Goal: Task Accomplishment & Management: Use online tool/utility

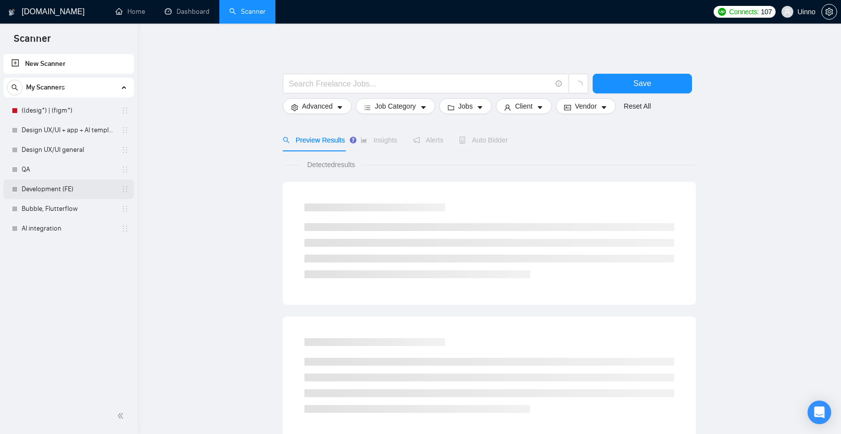
click at [66, 183] on link "Development (FE)" at bounding box center [68, 189] width 93 height 20
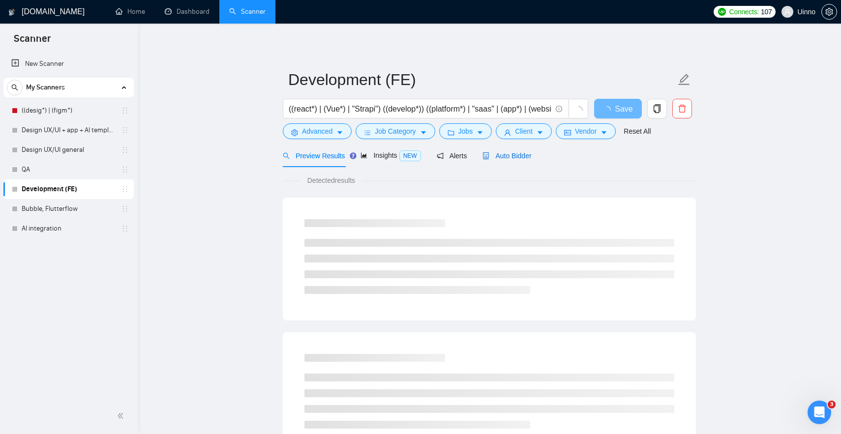
click at [516, 151] on div "Auto Bidder" at bounding box center [506, 155] width 49 height 11
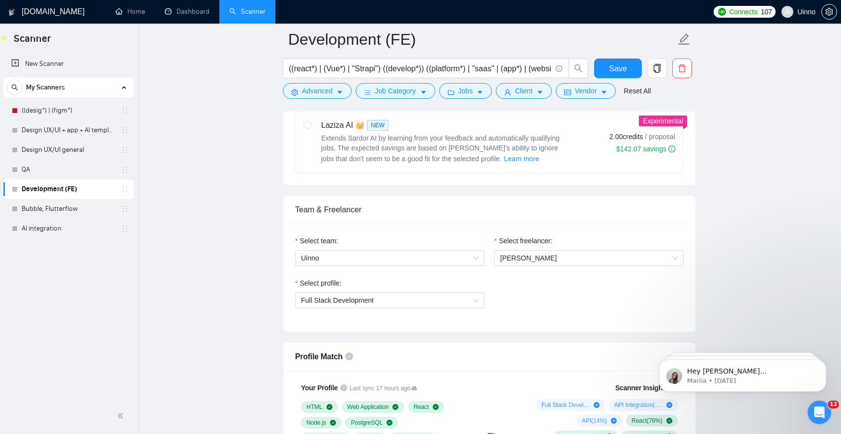
click at [507, 172] on label "Laziza AI 👑 NEW Extends Sardor AI by learning from your feedback and automatica…" at bounding box center [488, 142] width 387 height 61
click at [310, 128] on input "radio" at bounding box center [306, 124] width 7 height 7
radio input "true"
radio input "false"
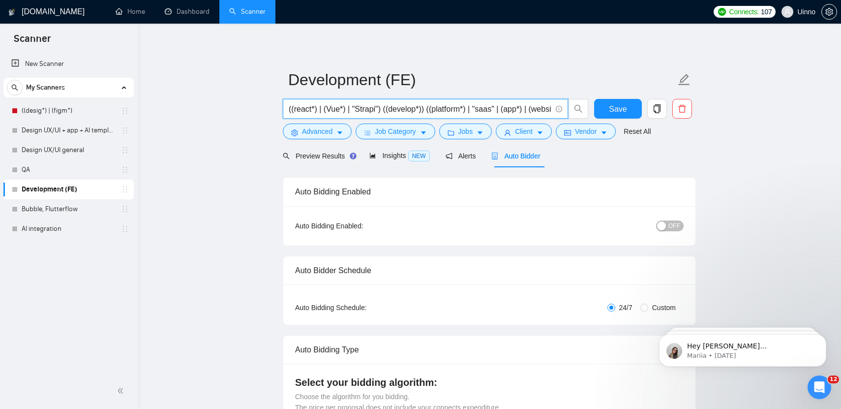
drag, startPoint x: 489, startPoint y: 113, endPoint x: 508, endPoint y: 112, distance: 18.7
click at [508, 112] on input "((react*) | (Vue*) | "Strapi") ((develop*)) ((platform*) | "saas" | (app*) | (w…" at bounding box center [420, 109] width 263 height 12
click at [334, 133] on button "Advanced" at bounding box center [317, 131] width 69 height 16
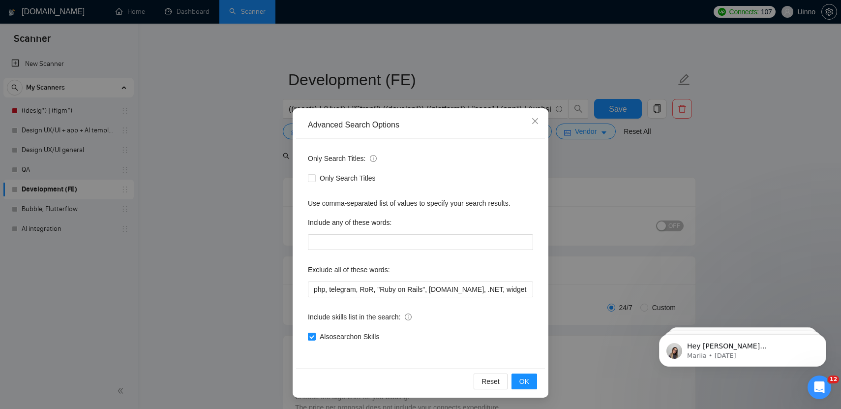
drag, startPoint x: 252, startPoint y: 163, endPoint x: 292, endPoint y: 153, distance: 41.1
click at [252, 163] on div "Advanced Search Options Only Search Titles: Only Search Titles Use comma-separa…" at bounding box center [420, 204] width 841 height 409
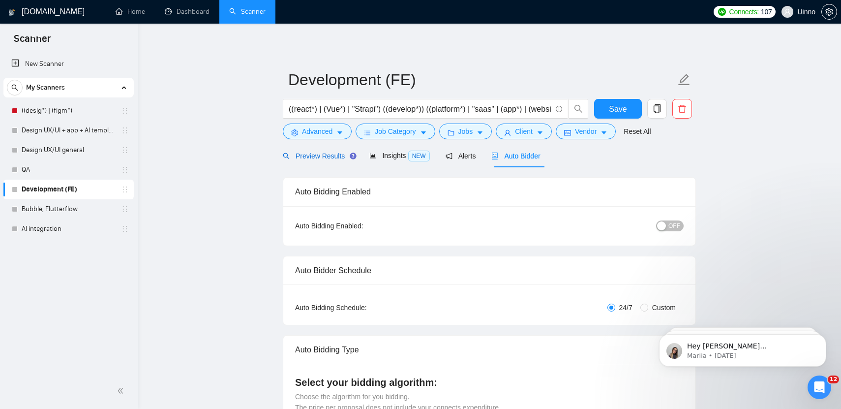
click at [343, 152] on span "Preview Results" at bounding box center [318, 156] width 71 height 8
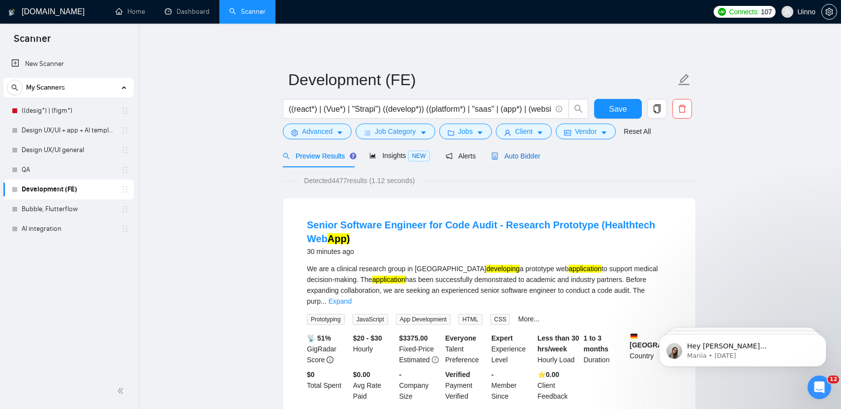
click at [514, 157] on span "Auto Bidder" at bounding box center [515, 156] width 49 height 8
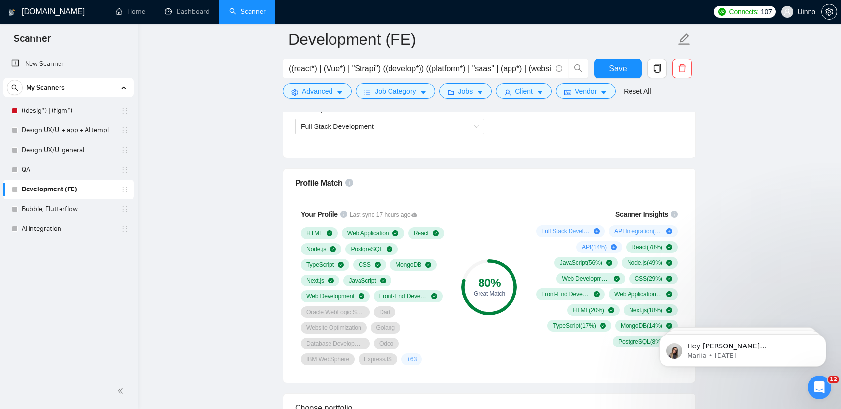
scroll to position [606, 0]
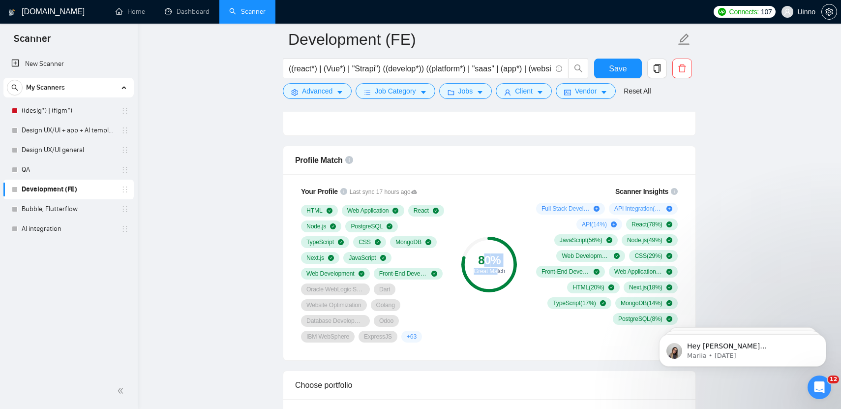
drag, startPoint x: 484, startPoint y: 257, endPoint x: 496, endPoint y: 273, distance: 20.4
click at [497, 274] on div "80 % Great Match" at bounding box center [489, 264] width 56 height 20
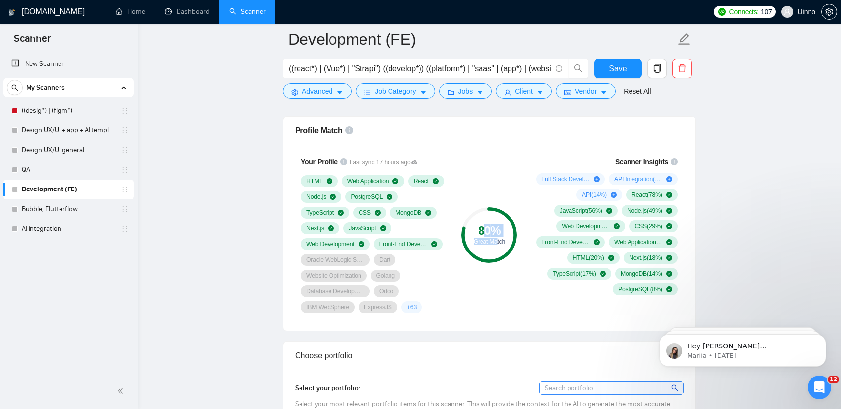
scroll to position [630, 0]
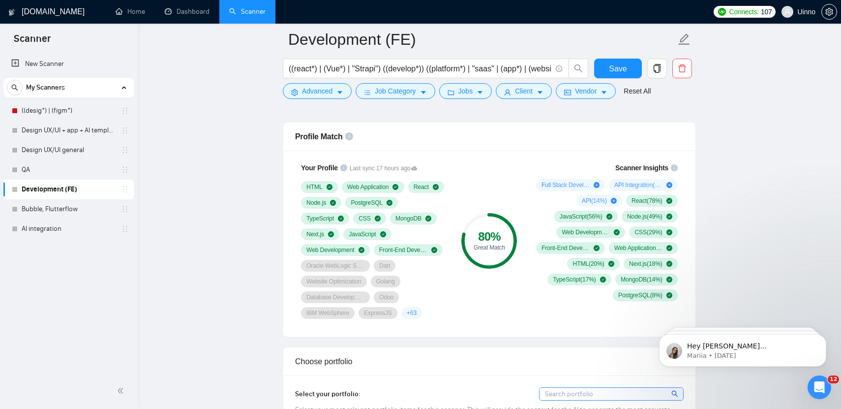
click at [483, 271] on div "80 % Great Match" at bounding box center [489, 240] width 66 height 168
drag, startPoint x: 460, startPoint y: 209, endPoint x: 515, endPoint y: 267, distance: 80.0
click at [515, 267] on div "80 % Great Match" at bounding box center [489, 240] width 66 height 168
click at [515, 267] on div "80 % Great Match" at bounding box center [489, 241] width 56 height 56
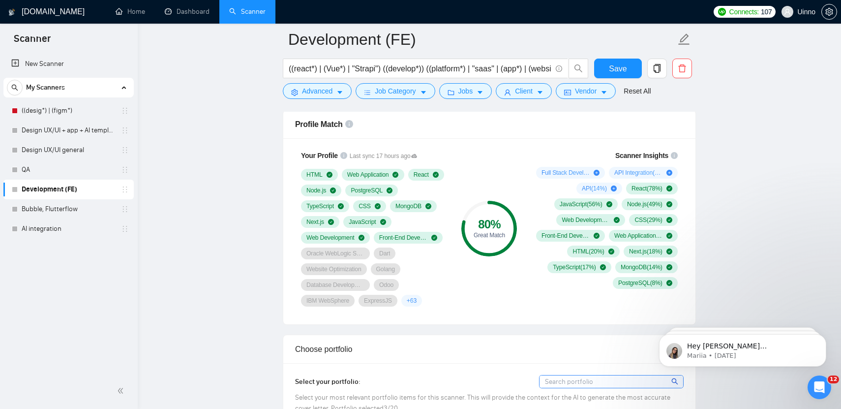
scroll to position [637, 0]
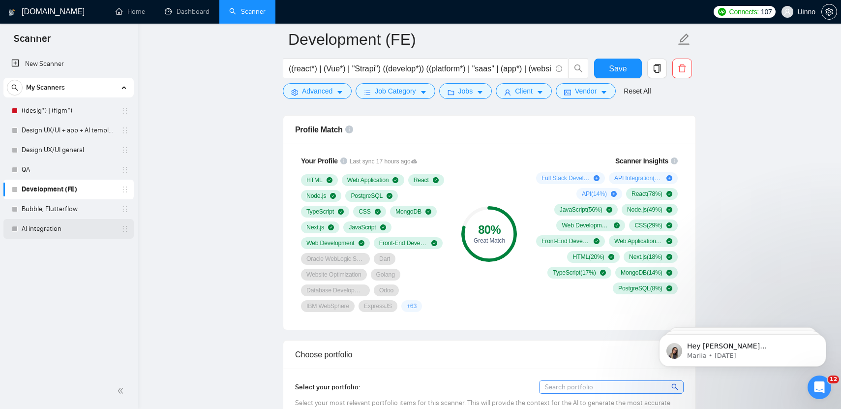
click at [50, 227] on link "AI integration" at bounding box center [68, 229] width 93 height 20
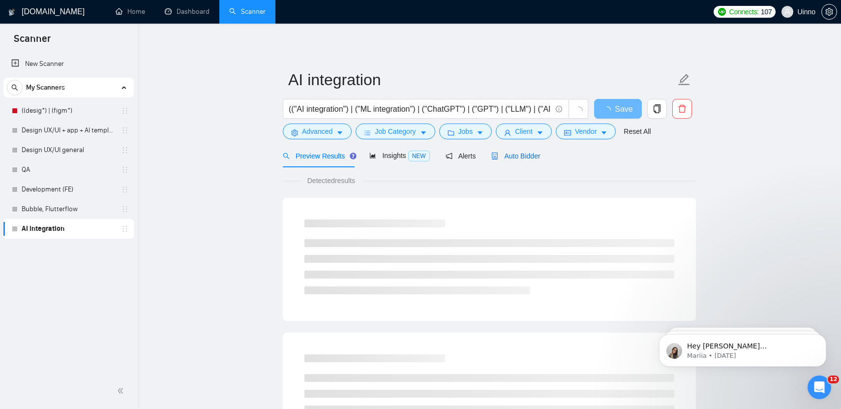
click at [518, 151] on div "Auto Bidder" at bounding box center [515, 155] width 49 height 11
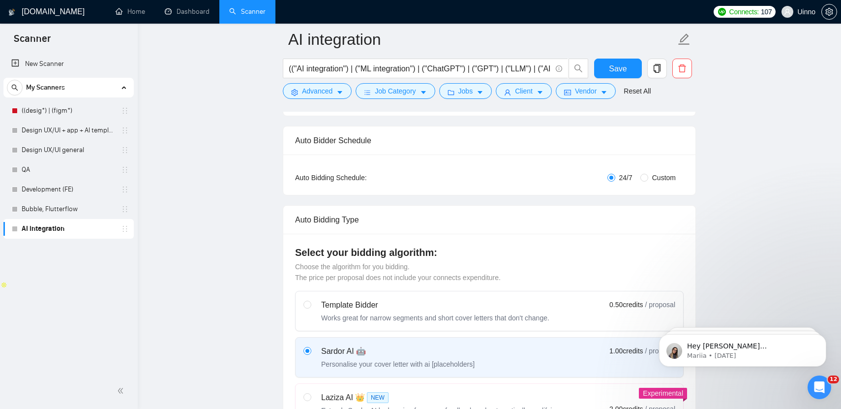
scroll to position [65, 0]
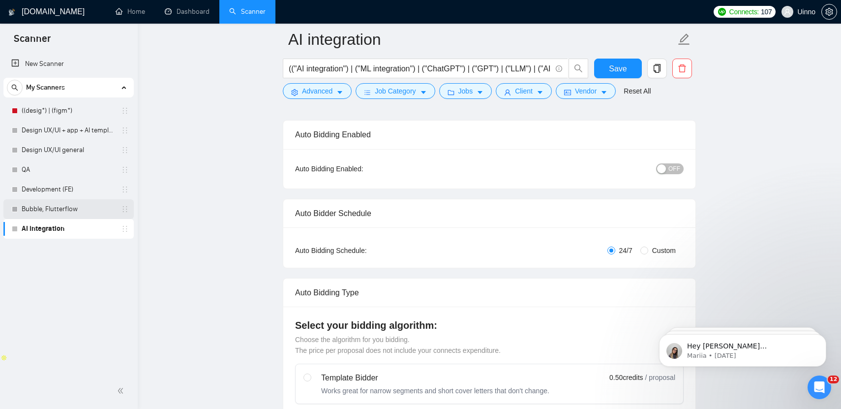
click at [59, 202] on link "Bubble, Flutterflow" at bounding box center [68, 209] width 93 height 20
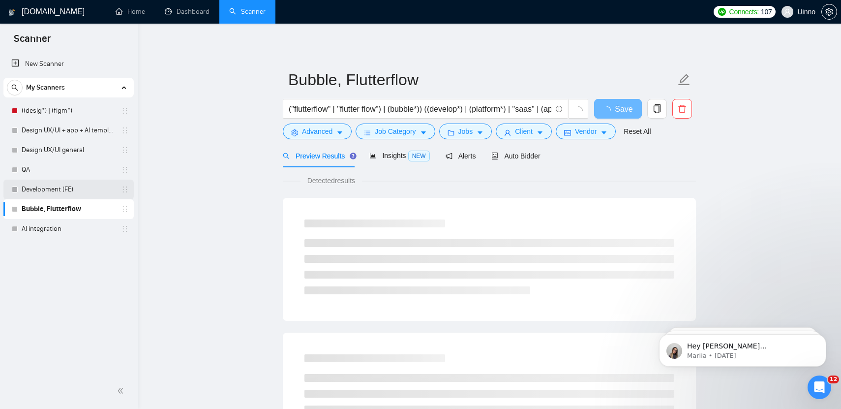
click at [57, 190] on link "Development (FE)" at bounding box center [68, 189] width 93 height 20
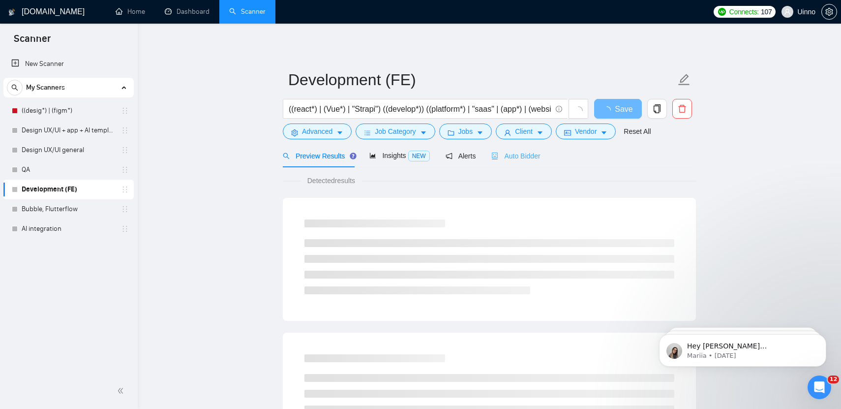
click at [513, 145] on div "Auto Bidder" at bounding box center [515, 155] width 49 height 23
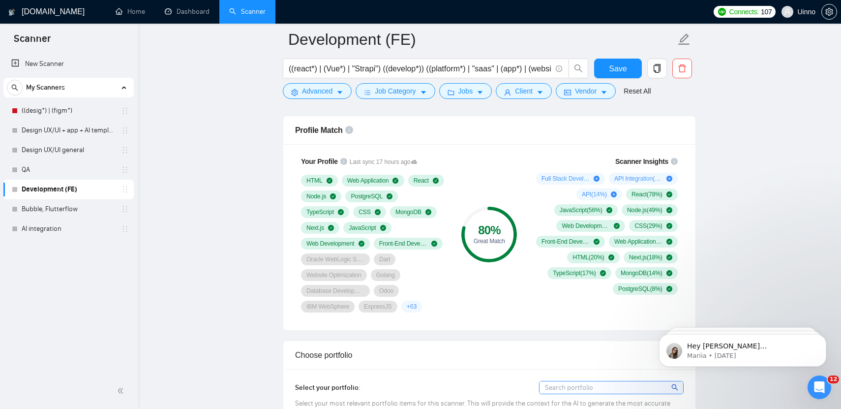
scroll to position [637, 0]
